Goal: Task Accomplishment & Management: Use online tool/utility

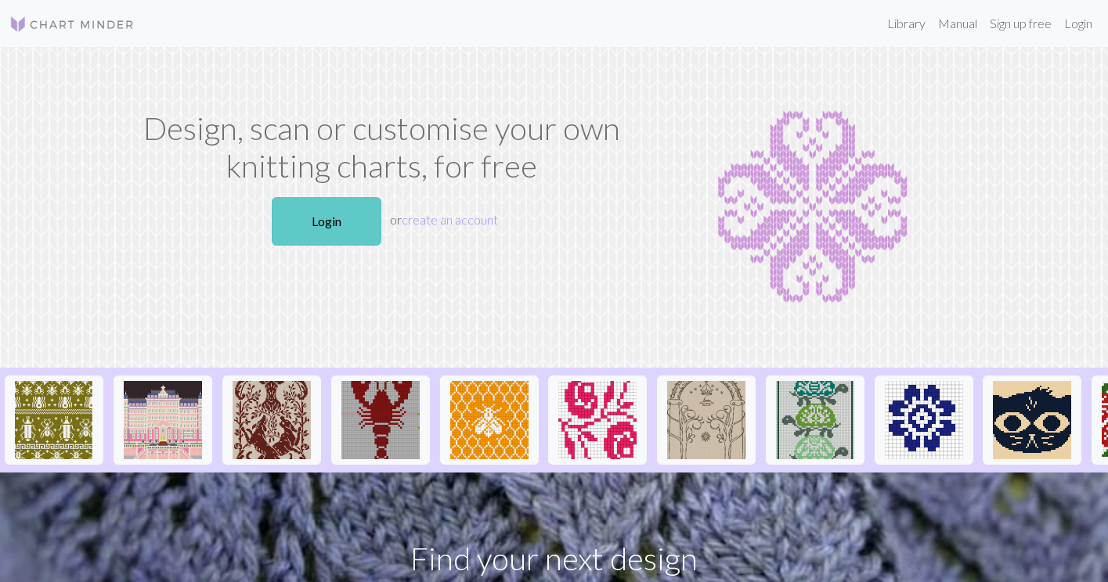
click at [323, 240] on link "Login" at bounding box center [327, 221] width 110 height 49
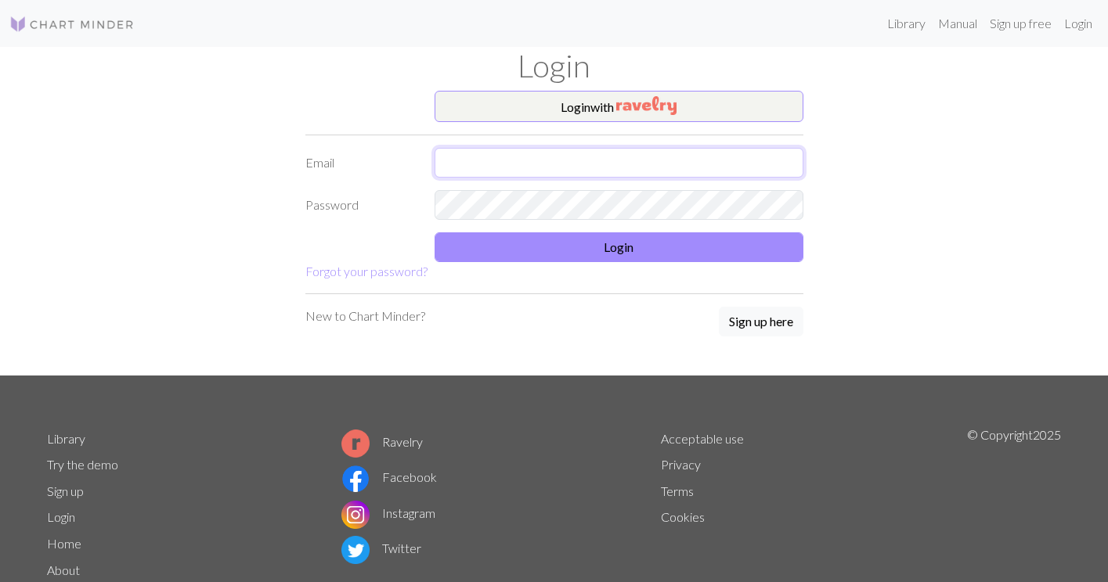
type input "leeashleys@yahoo.com"
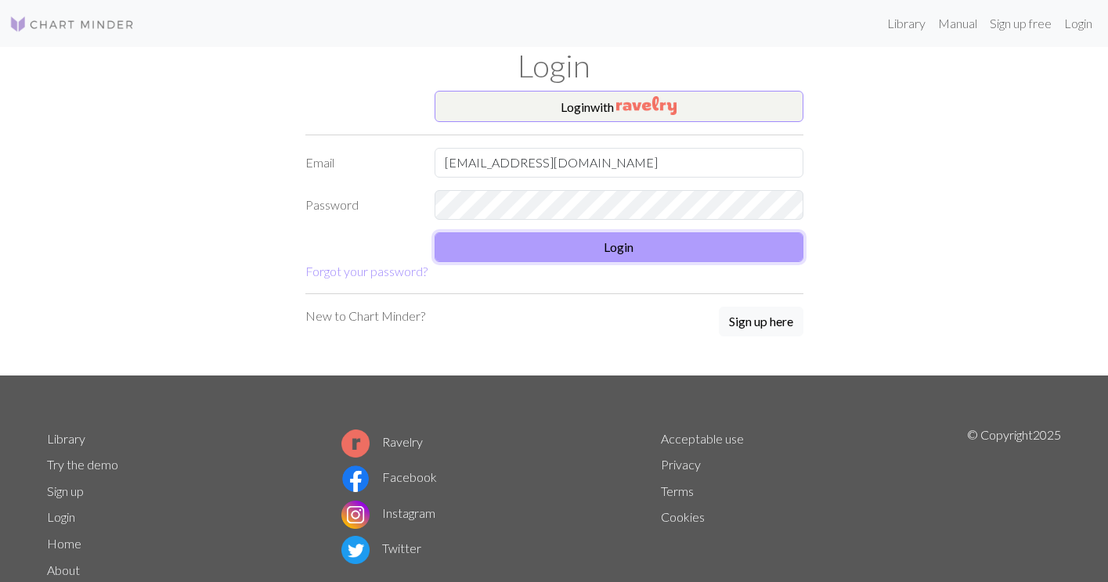
click at [507, 244] on button "Login" at bounding box center [618, 247] width 369 height 30
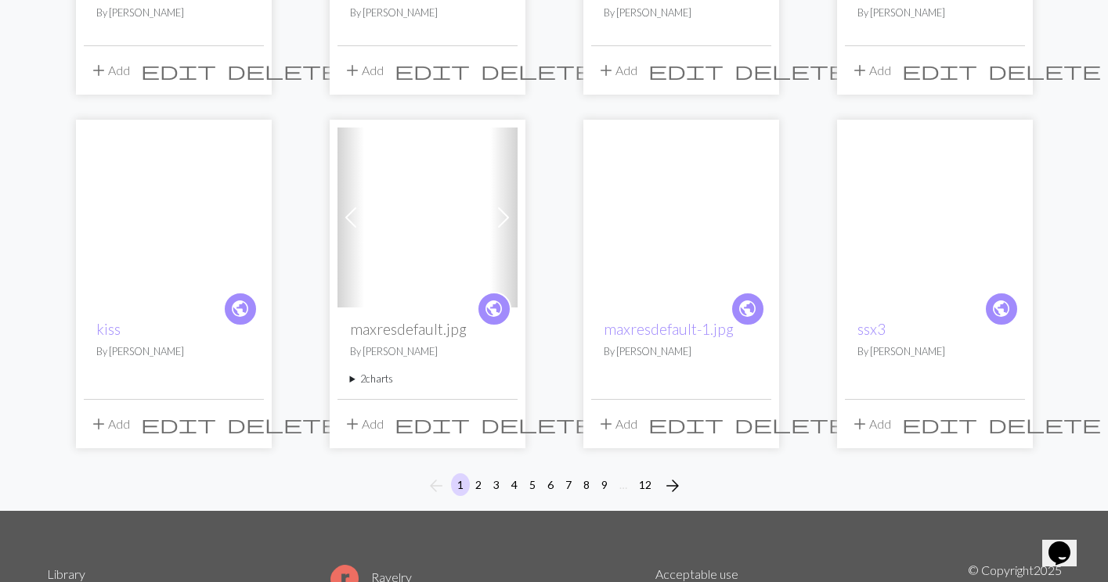
scroll to position [1103, 0]
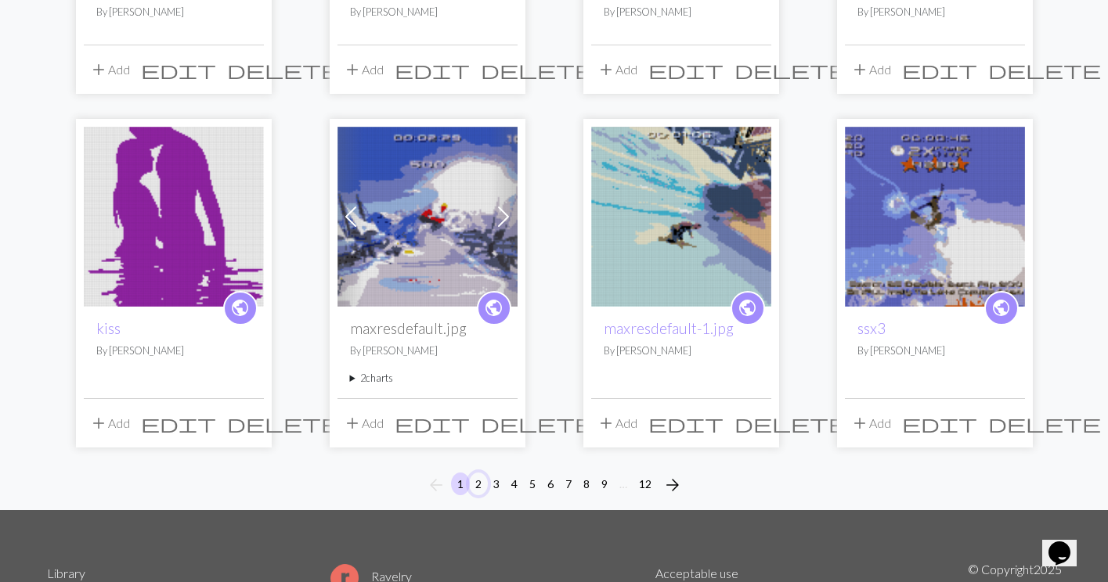
click at [477, 480] on button "2" at bounding box center [478, 484] width 19 height 23
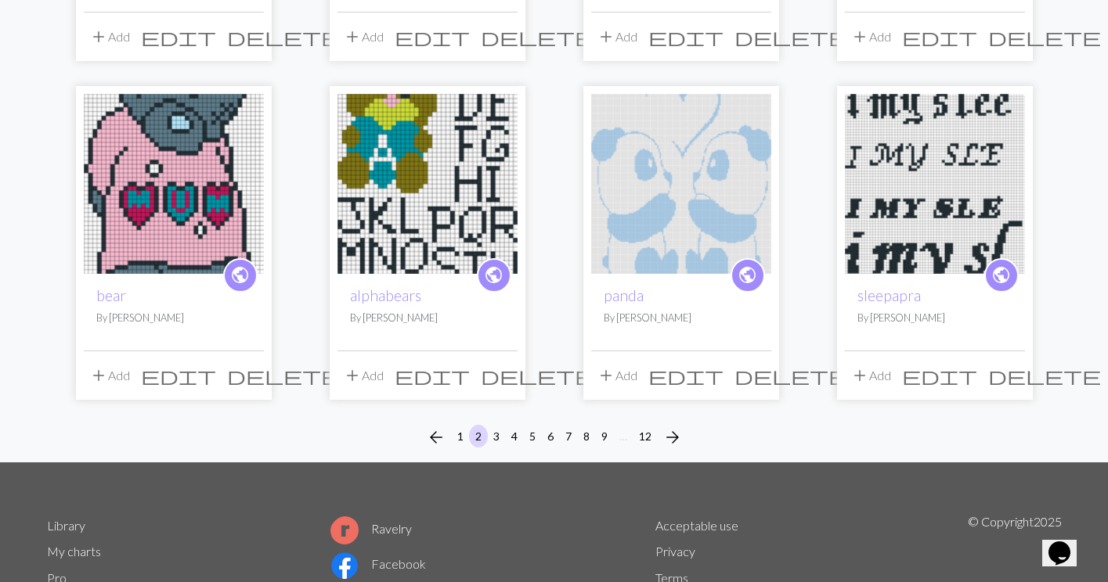
scroll to position [1137, 0]
click at [495, 442] on button "3" at bounding box center [496, 435] width 19 height 23
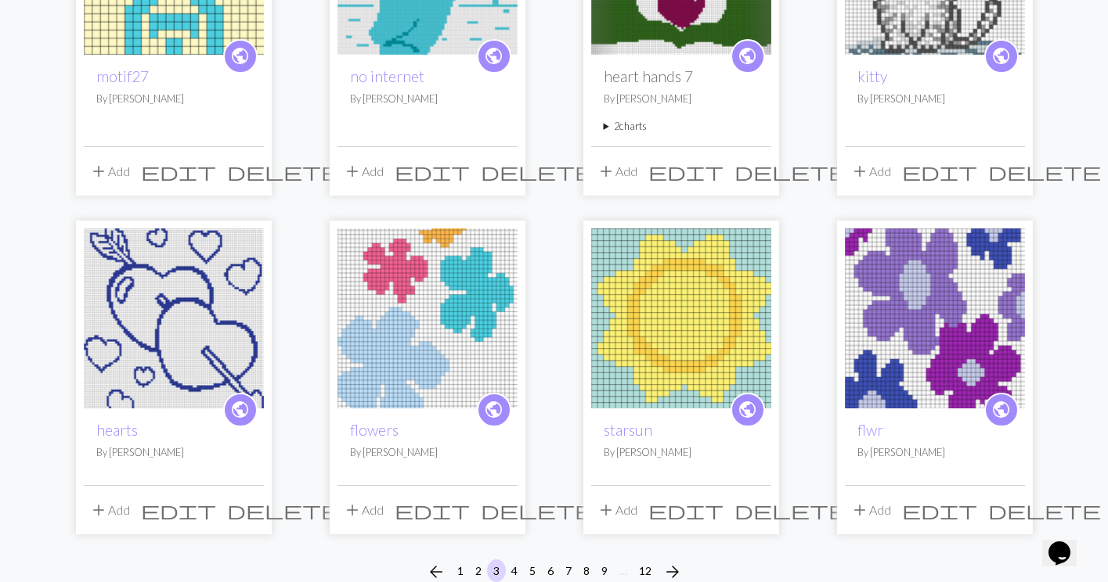
scroll to position [1056, 0]
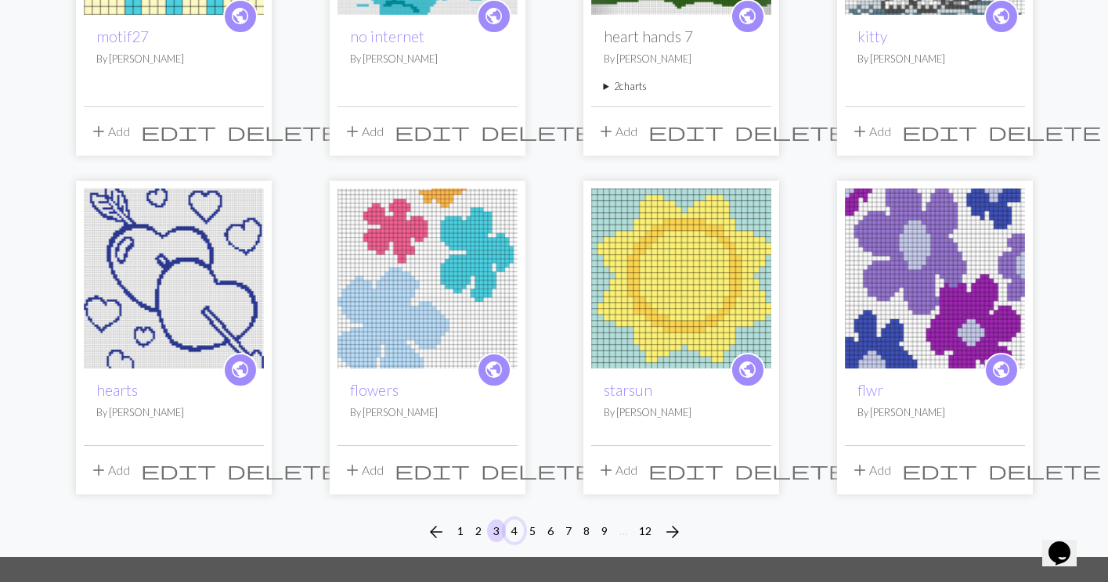
click at [516, 531] on button "4" at bounding box center [514, 531] width 19 height 23
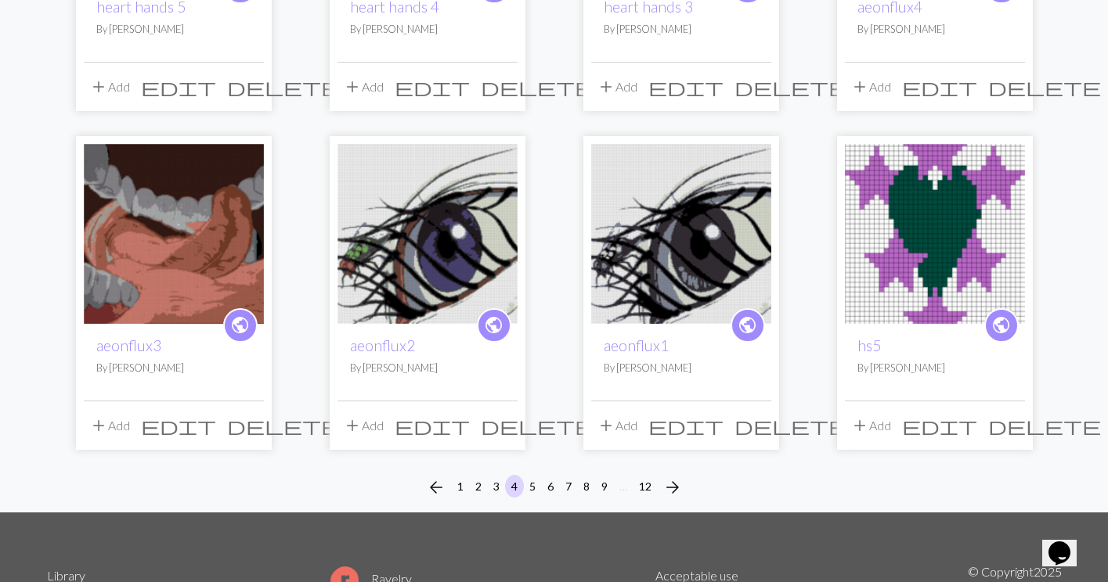
scroll to position [1087, 0]
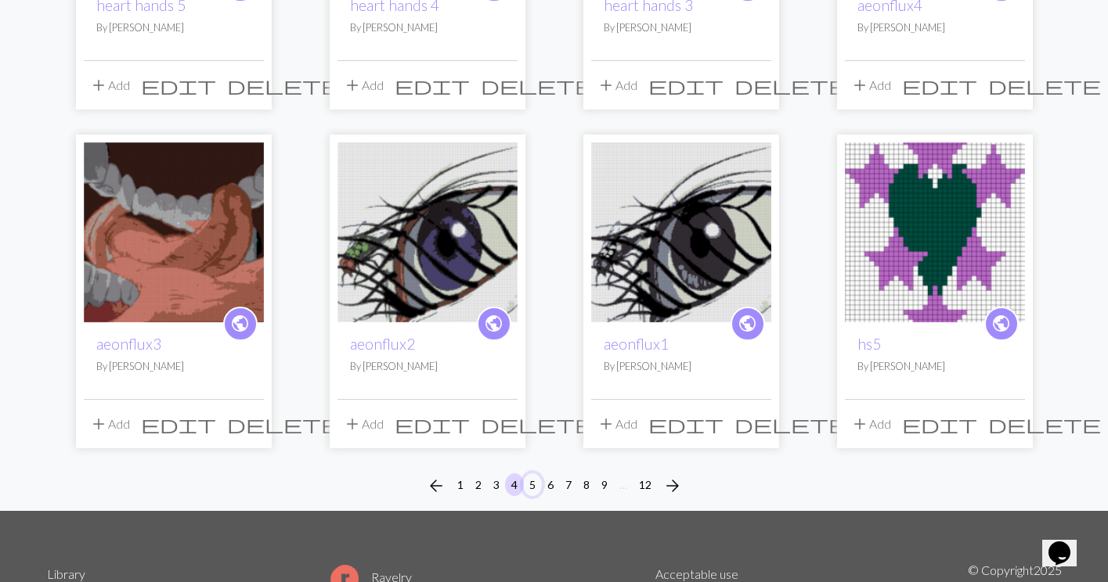
click at [535, 489] on button "5" at bounding box center [532, 485] width 19 height 23
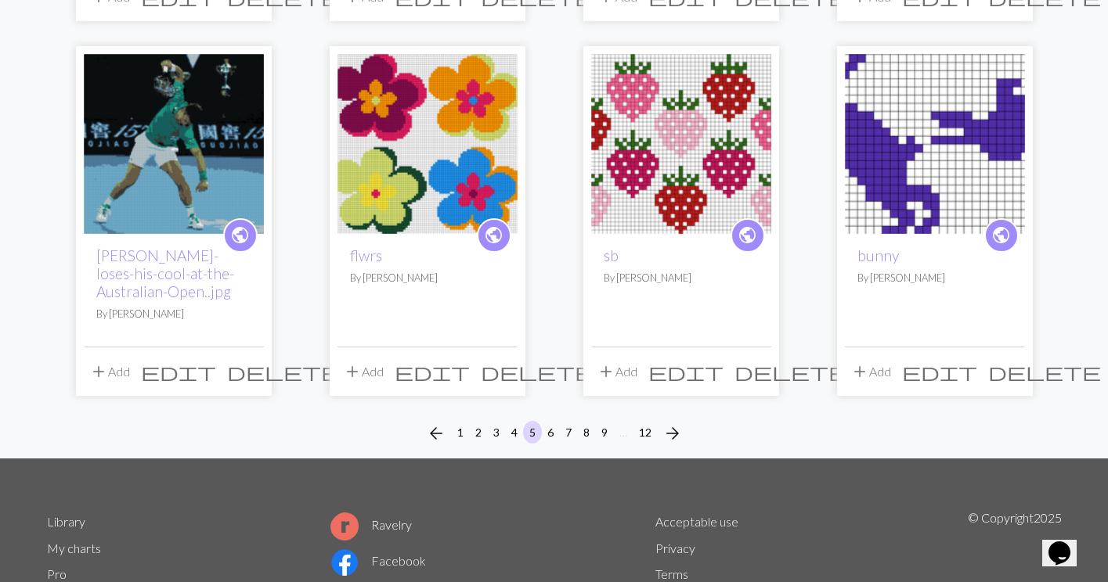
scroll to position [1213, 0]
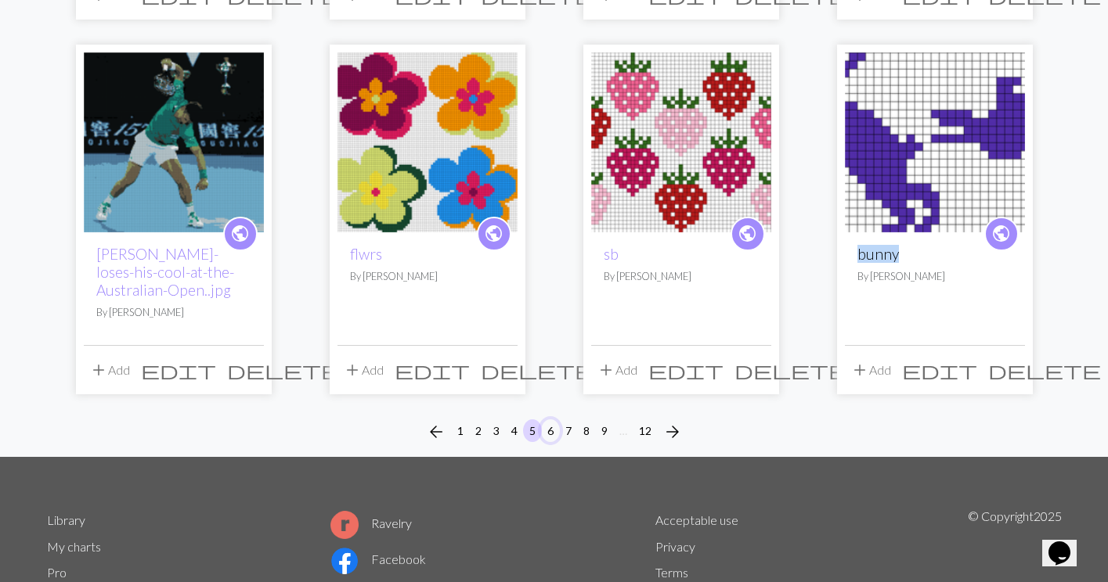
click at [553, 432] on button "6" at bounding box center [550, 431] width 19 height 23
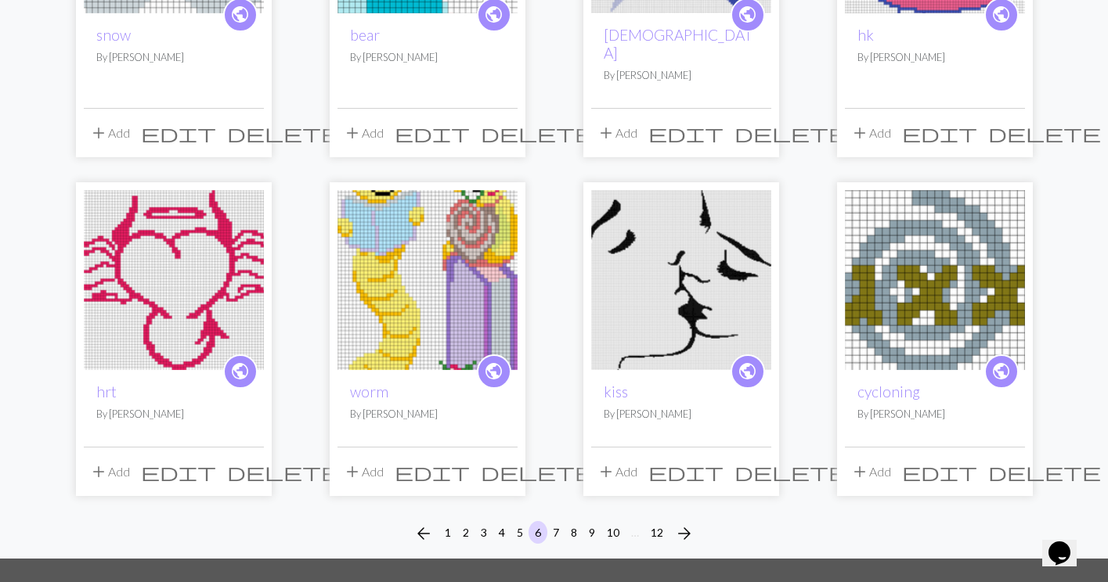
scroll to position [1061, 0]
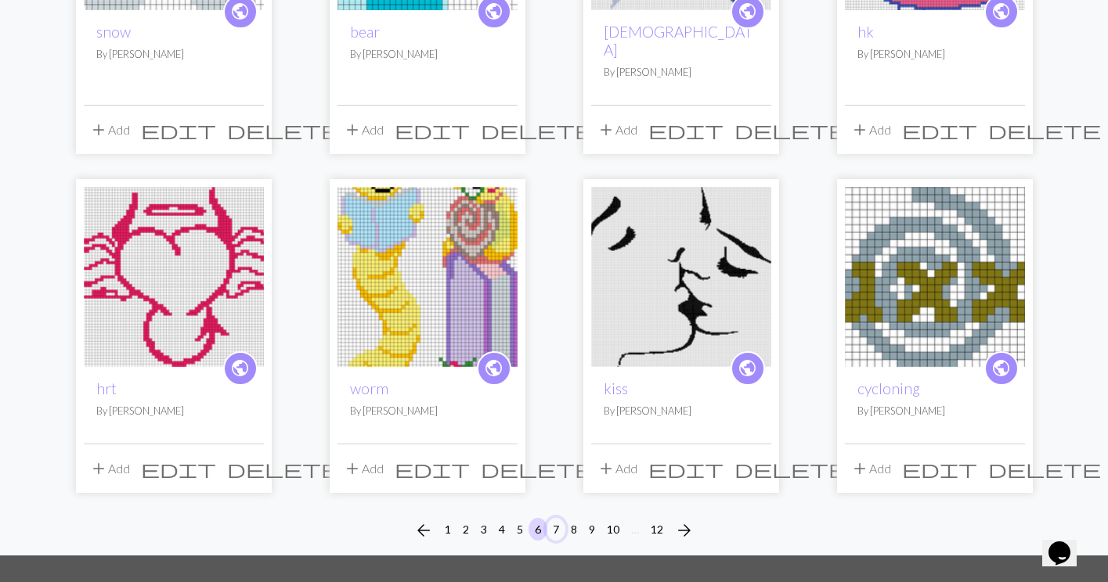
click at [552, 518] on button "7" at bounding box center [555, 529] width 19 height 23
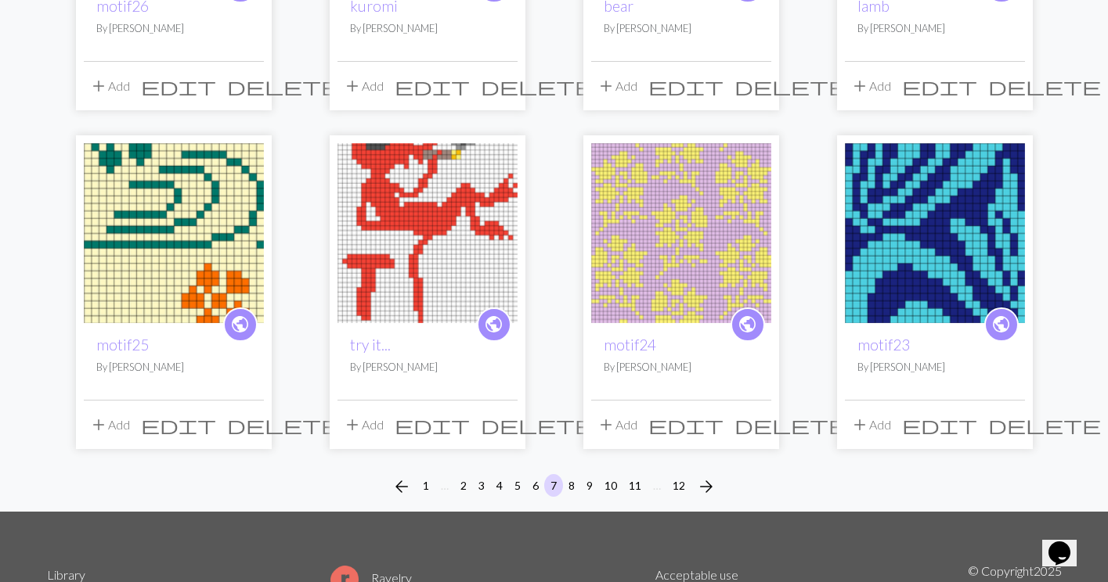
scroll to position [1141, 0]
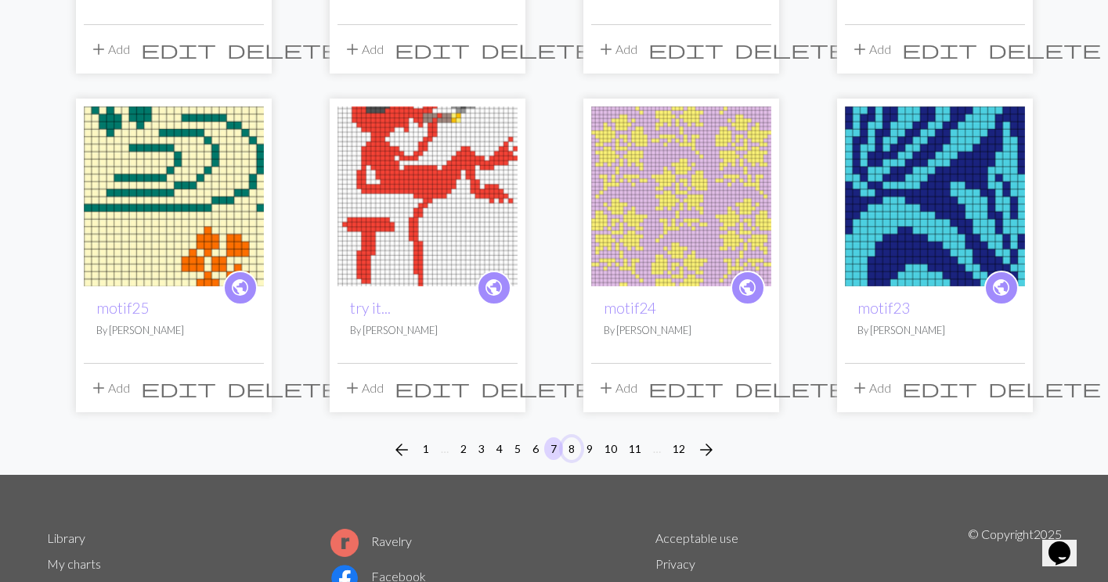
click at [576, 447] on button "8" at bounding box center [571, 449] width 19 height 23
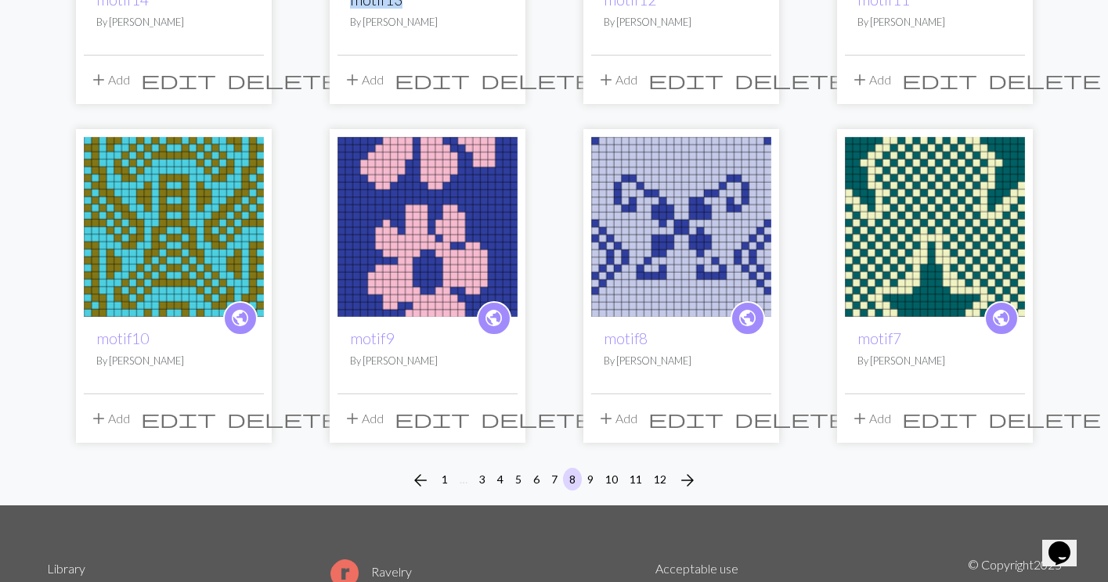
scroll to position [1099, 0]
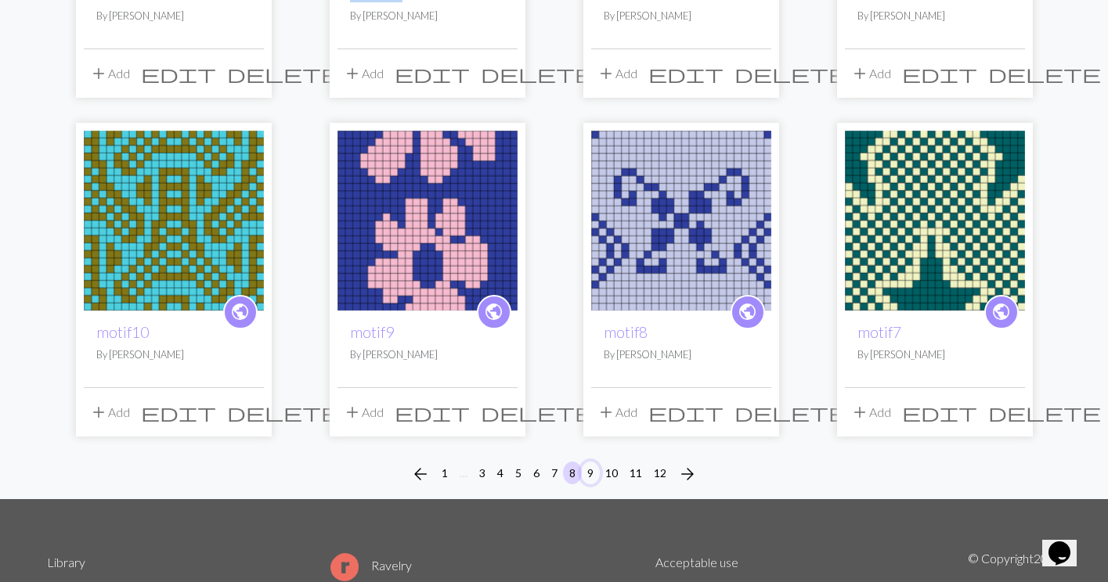
click at [593, 474] on button "9" at bounding box center [590, 473] width 19 height 23
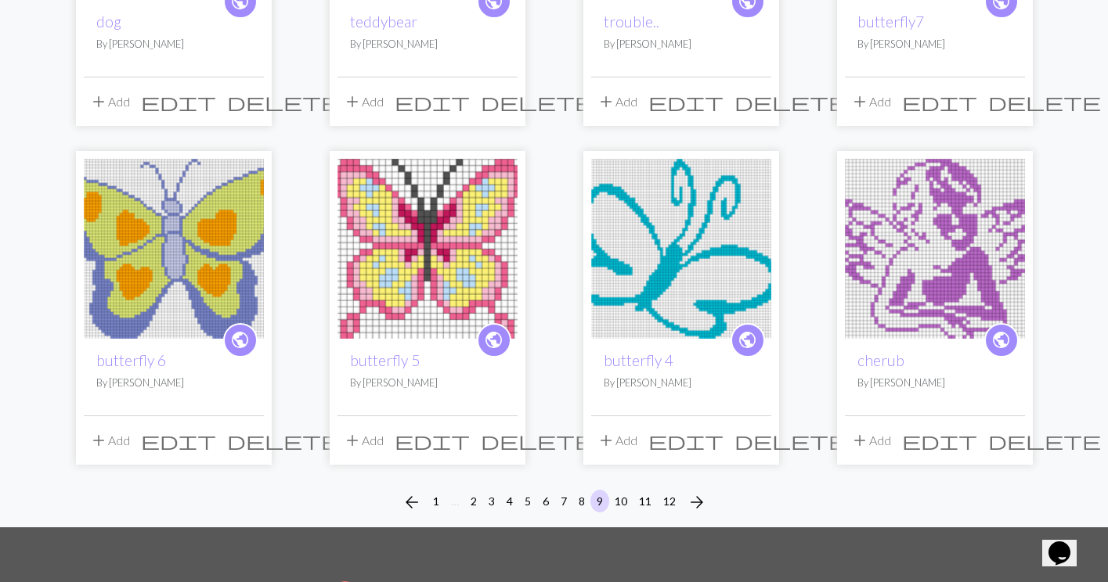
scroll to position [1104, 0]
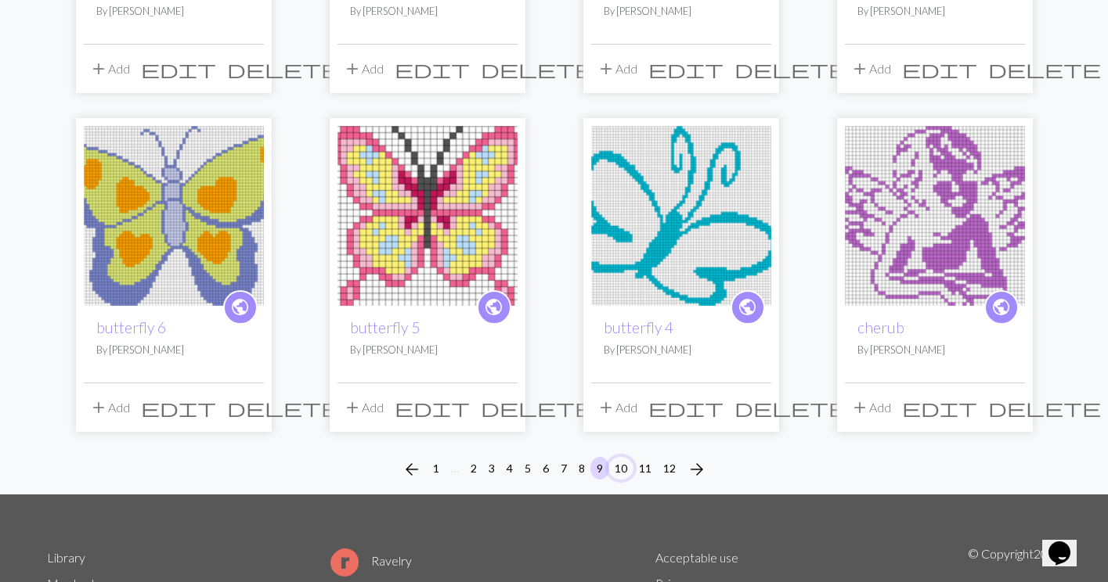
click at [620, 471] on button "10" at bounding box center [620, 468] width 25 height 23
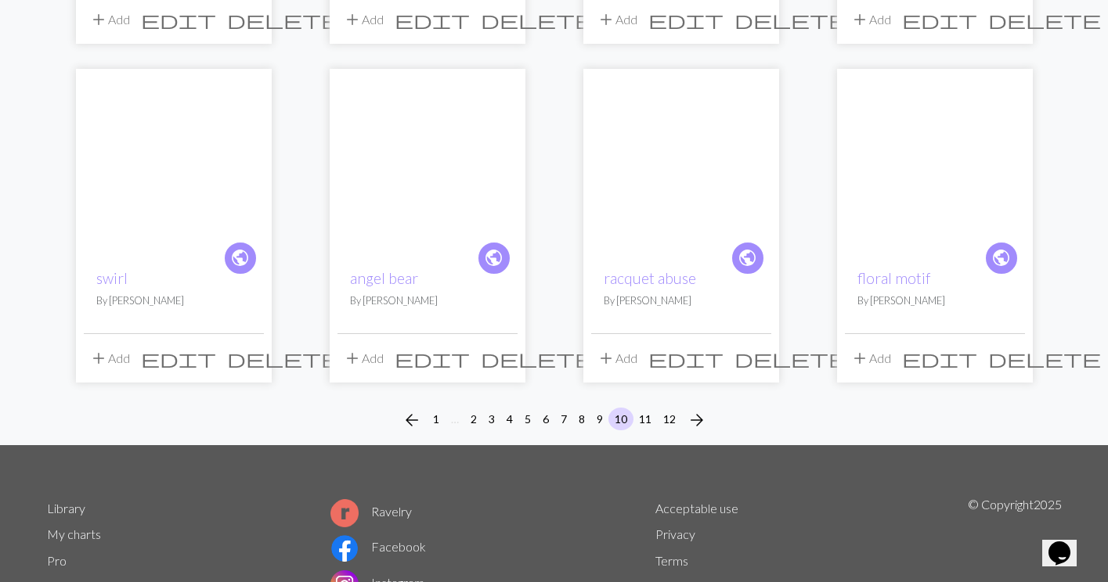
scroll to position [1177, 0]
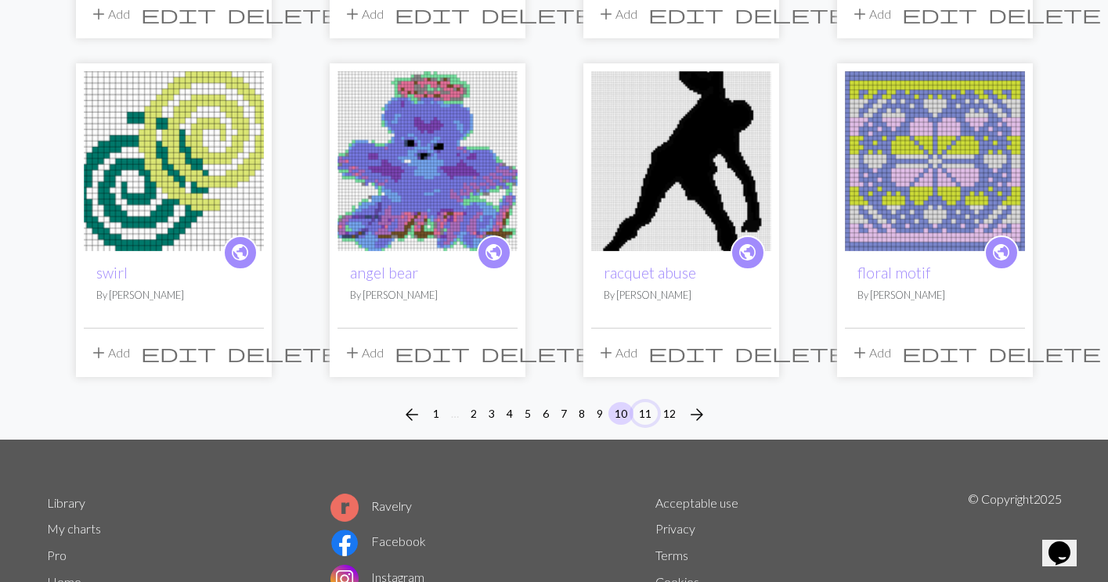
click at [647, 402] on button "11" at bounding box center [645, 413] width 25 height 23
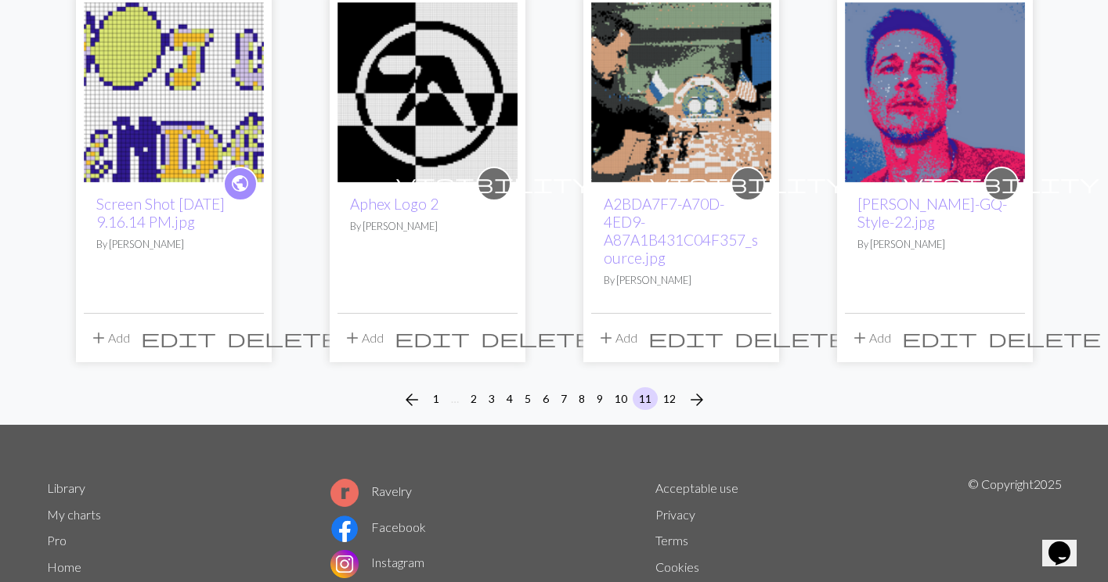
scroll to position [1262, 0]
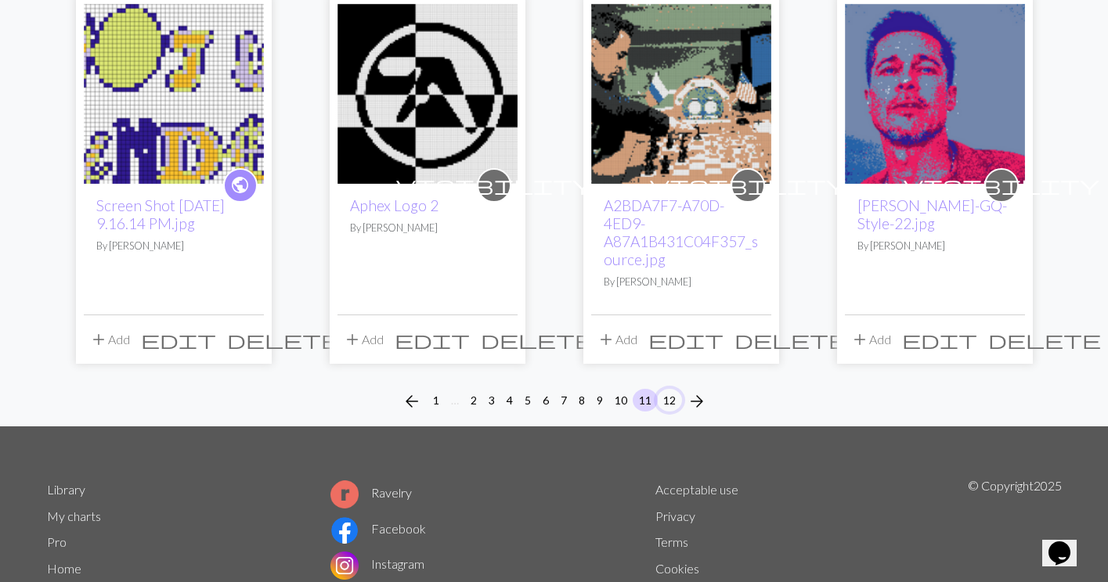
click at [671, 401] on button "12" at bounding box center [669, 400] width 25 height 23
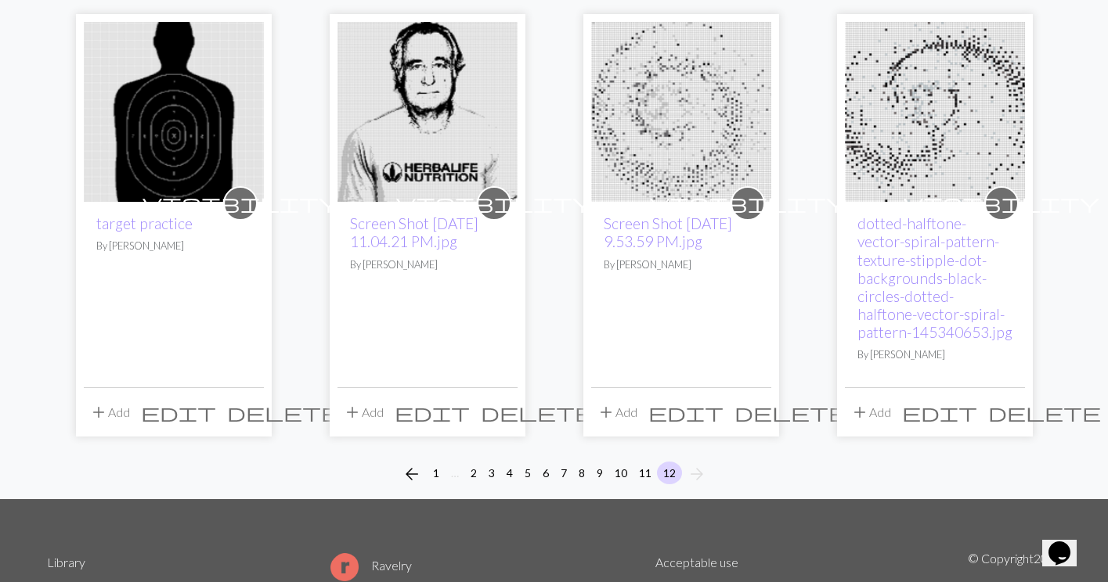
scroll to position [576, 0]
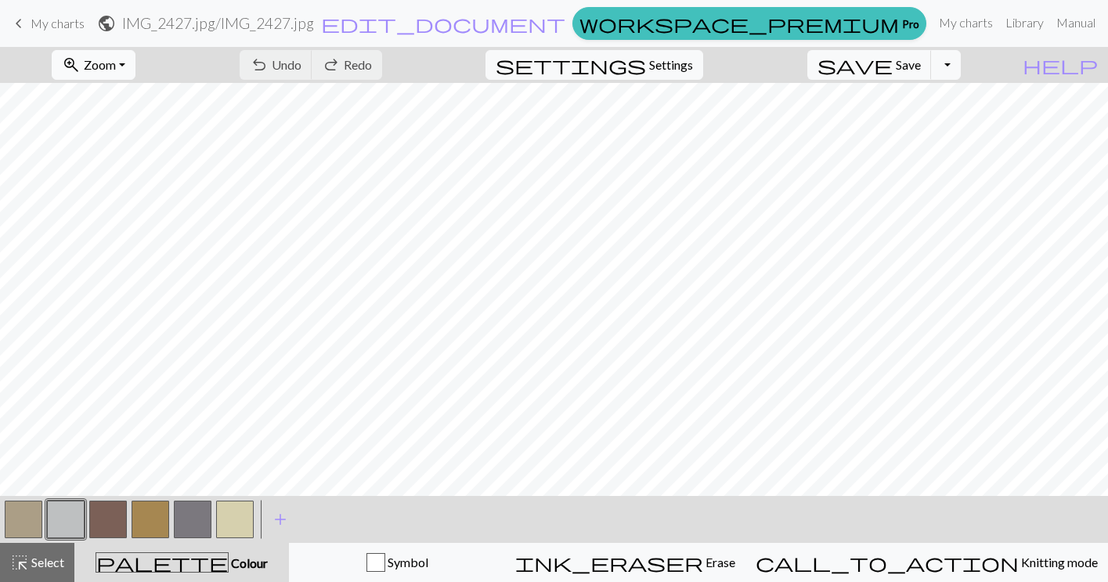
click at [125, 75] on button "zoom_in Zoom Zoom" at bounding box center [94, 65] width 84 height 30
click at [129, 101] on button "Fit all" at bounding box center [114, 99] width 124 height 25
click at [696, 76] on button "settings Settings" at bounding box center [594, 65] width 218 height 30
select select "aran"
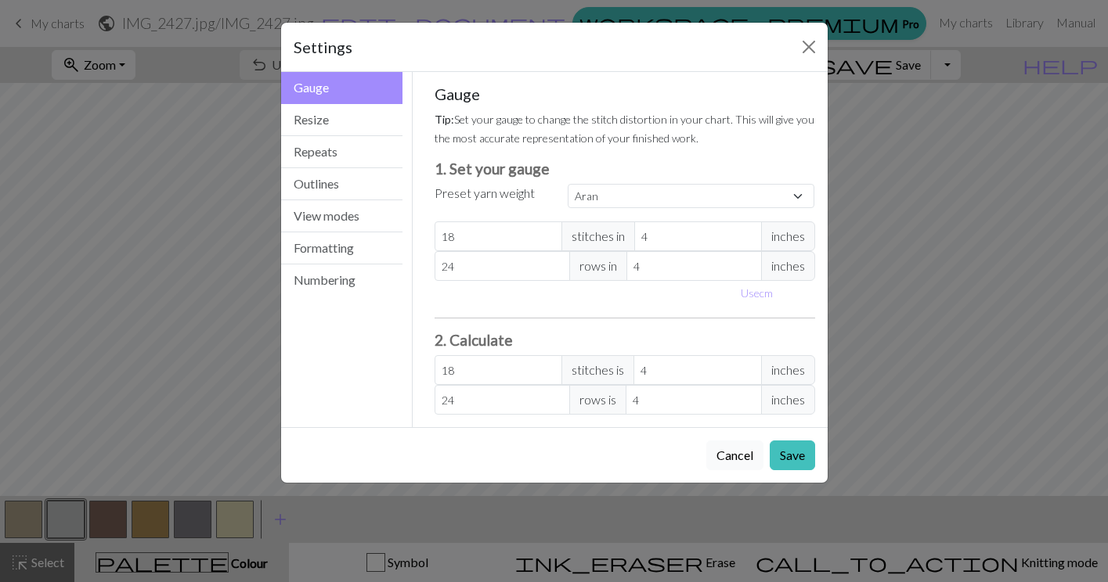
click at [744, 461] on button "Cancel" at bounding box center [734, 456] width 57 height 30
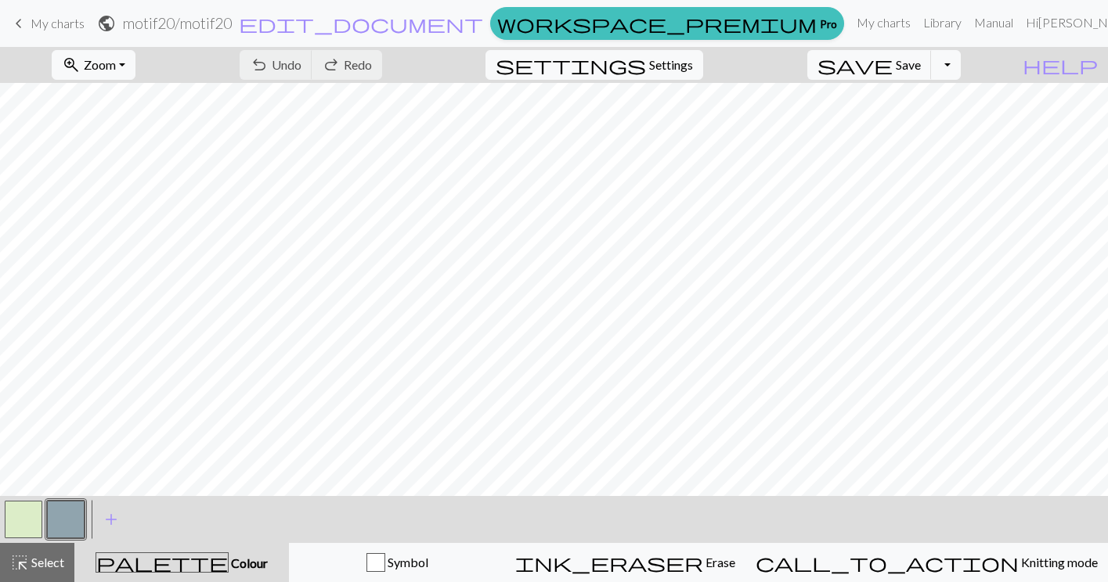
click at [54, 519] on button "button" at bounding box center [66, 520] width 38 height 38
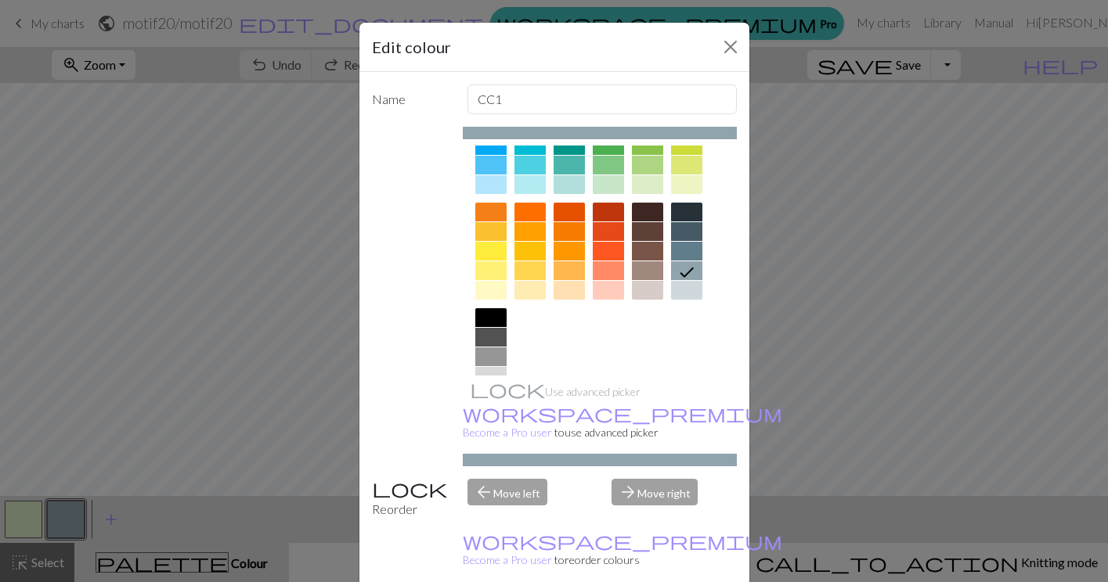
scroll to position [186, 0]
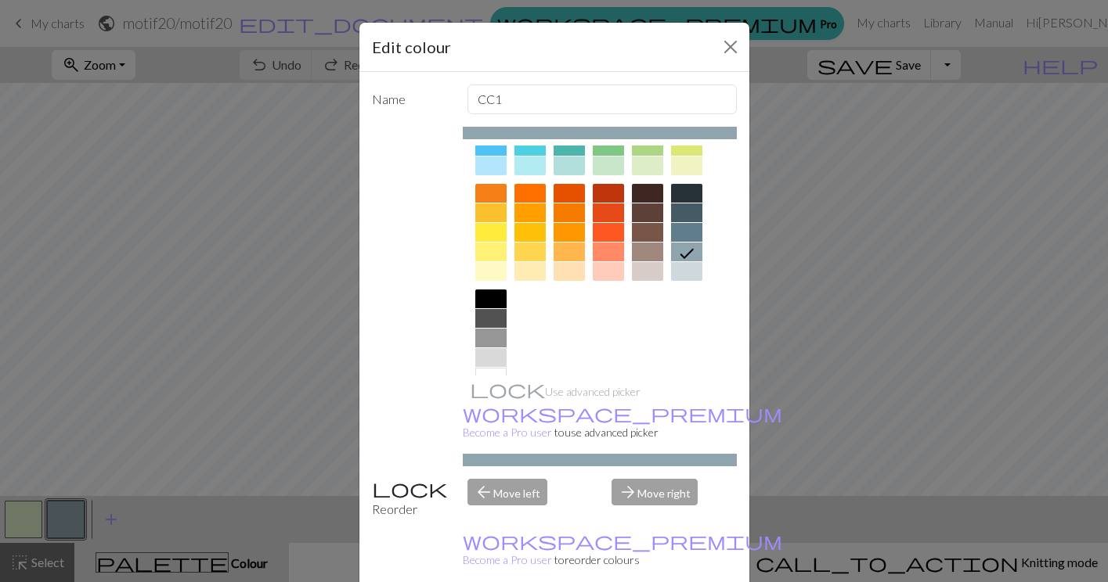
click at [685, 235] on div at bounding box center [686, 232] width 31 height 19
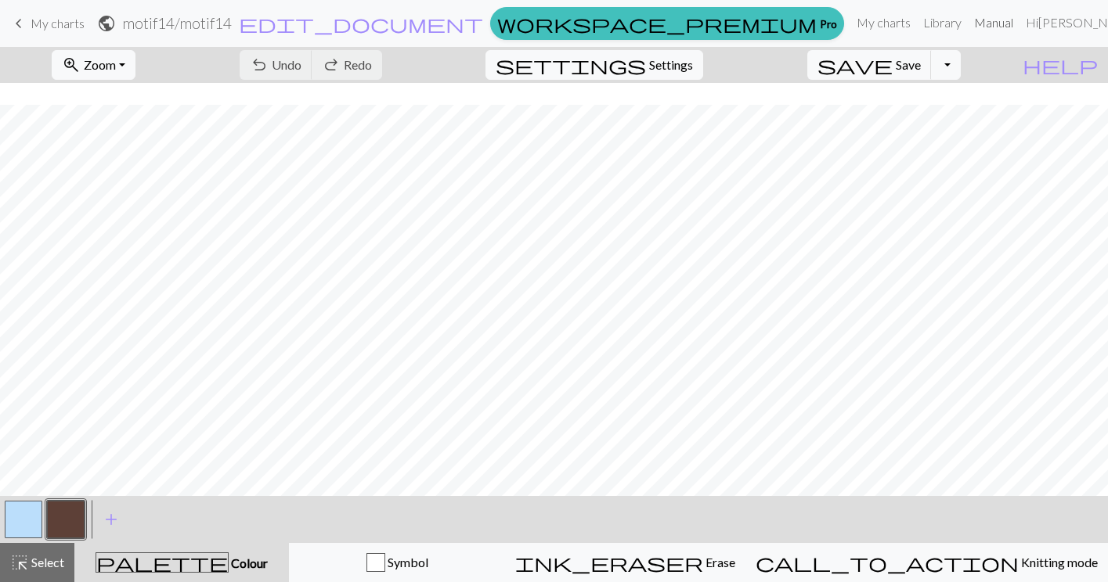
scroll to position [283, 0]
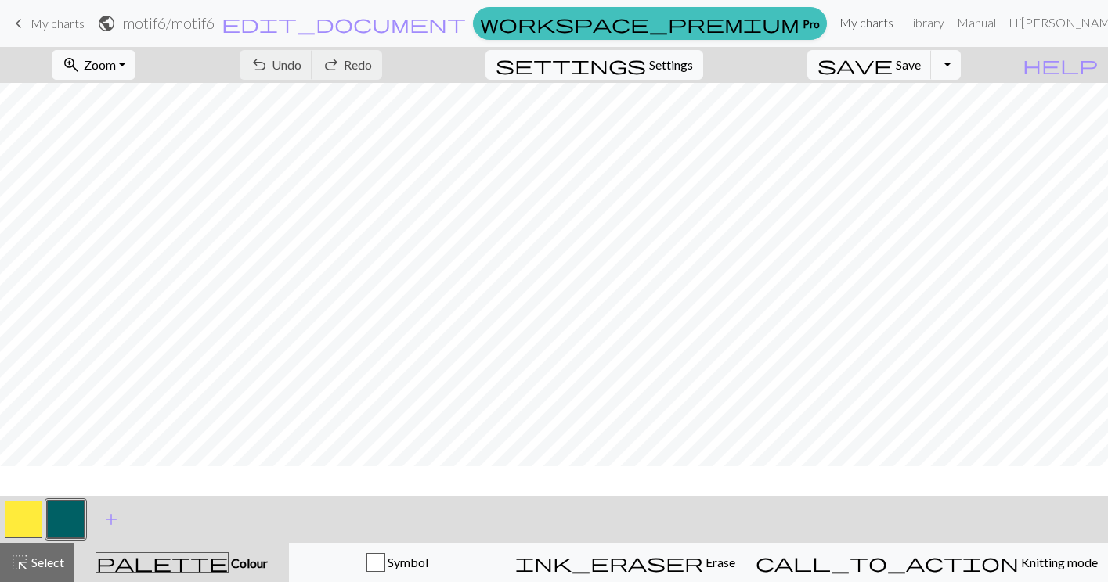
scroll to position [597, 0]
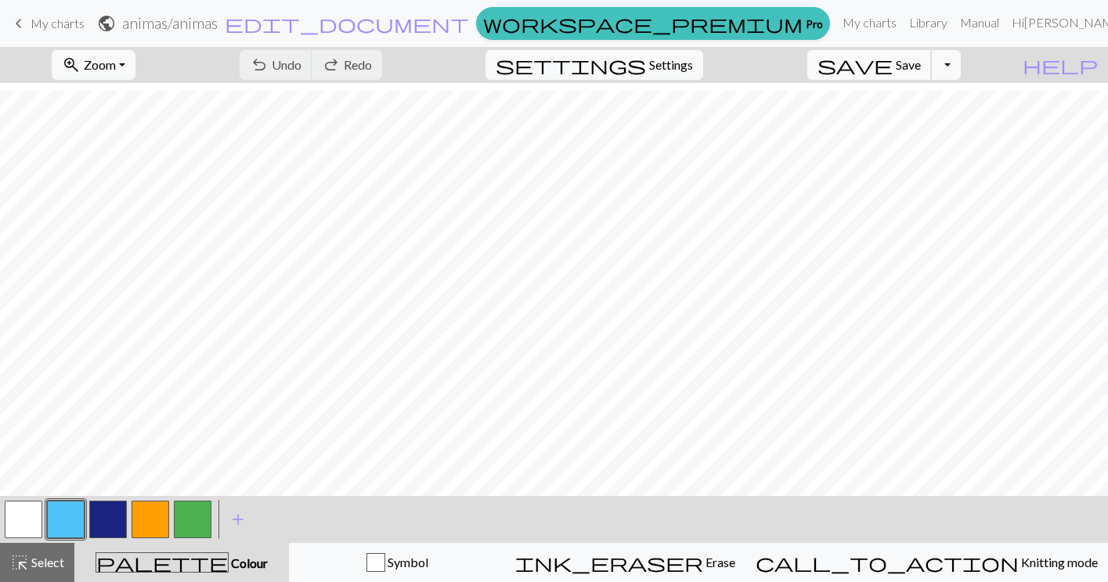
scroll to position [49, 0]
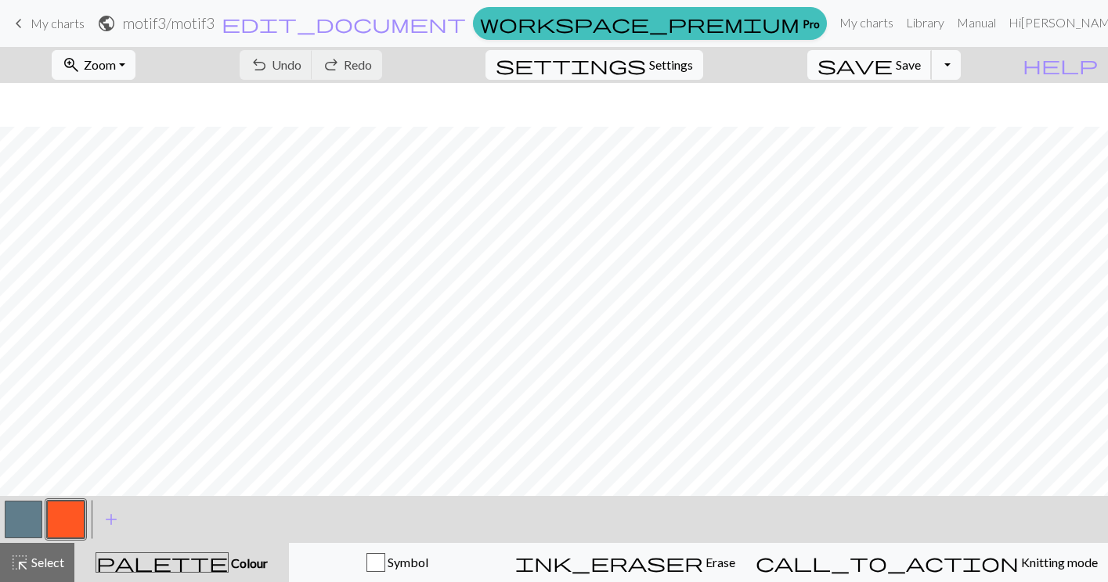
scroll to position [597, 0]
